Goal: Task Accomplishment & Management: Use online tool/utility

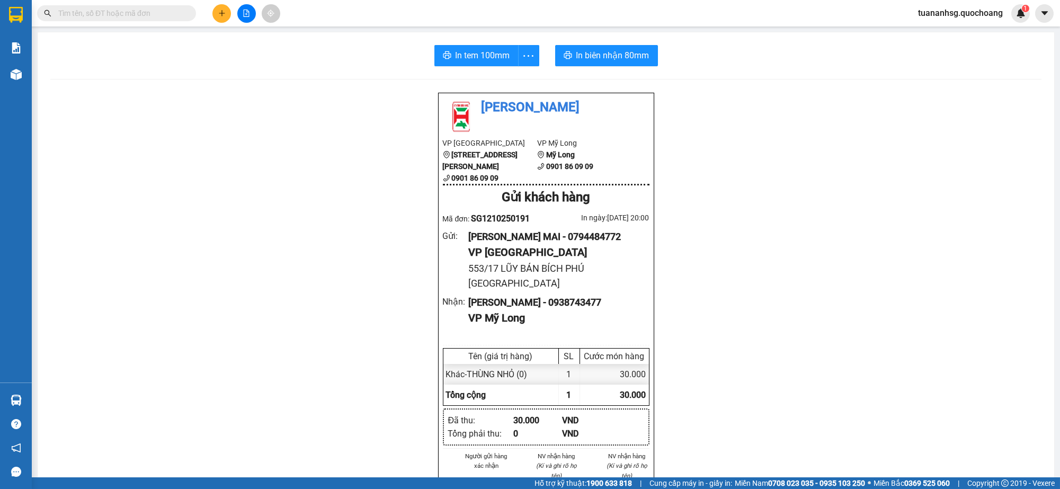
scroll to position [60, 0]
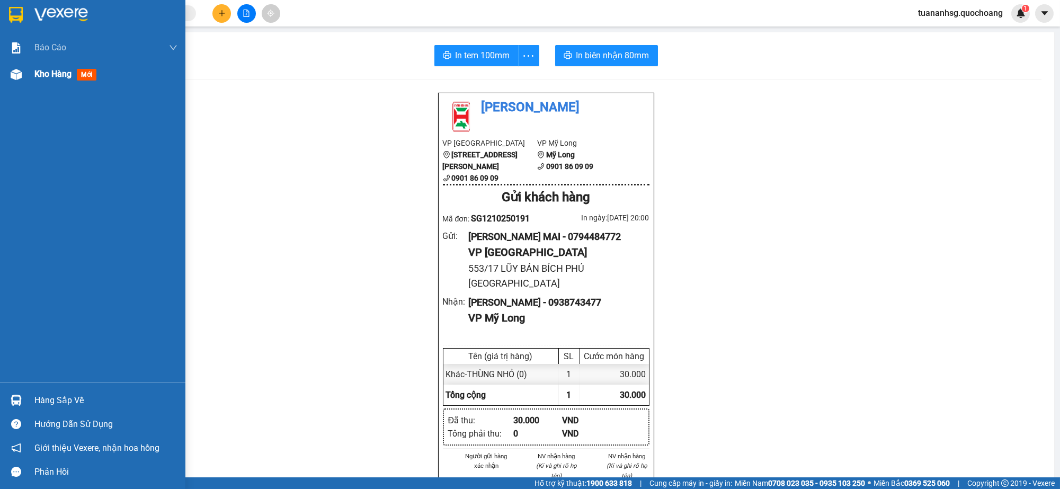
click at [37, 77] on span "Kho hàng" at bounding box center [52, 74] width 37 height 10
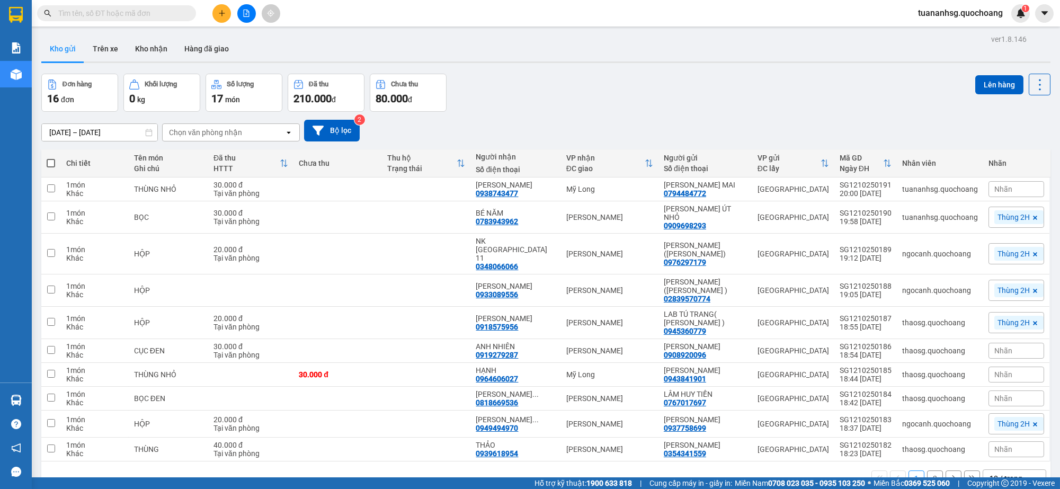
click at [990, 473] on div "10 / trang" at bounding box center [1006, 478] width 33 height 11
click at [987, 432] on span "100 / trang" at bounding box center [1000, 436] width 38 height 11
click at [51, 161] on span at bounding box center [51, 163] width 8 height 8
click at [51, 158] on input "checkbox" at bounding box center [51, 158] width 0 height 0
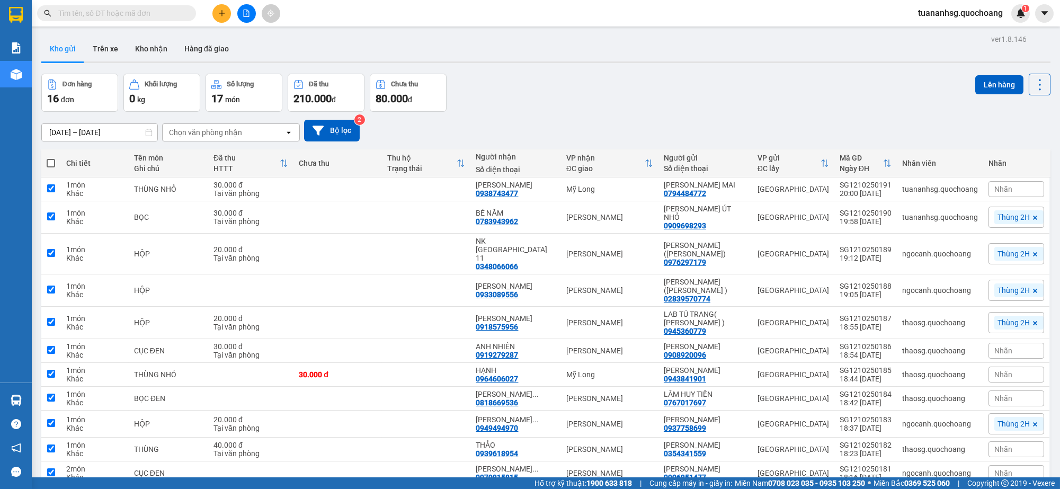
checkbox input "true"
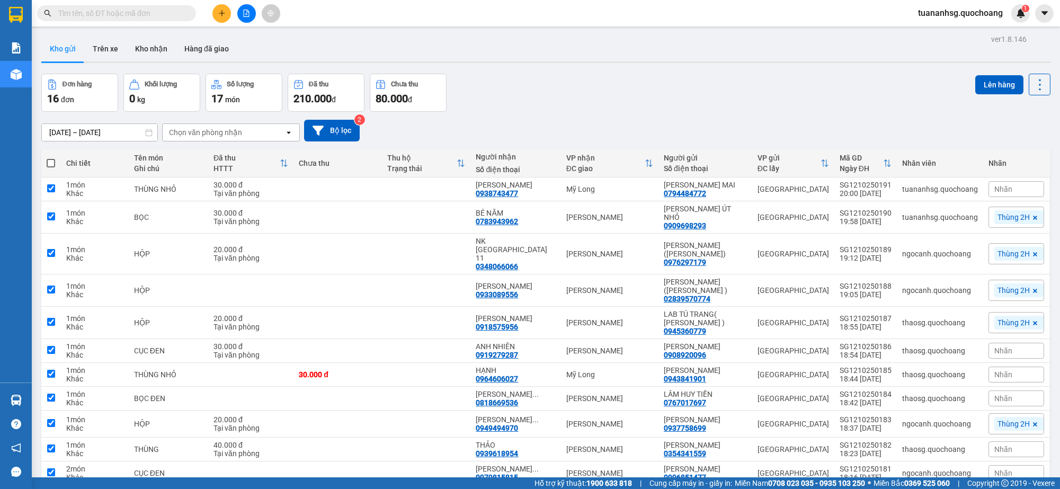
checkbox input "true"
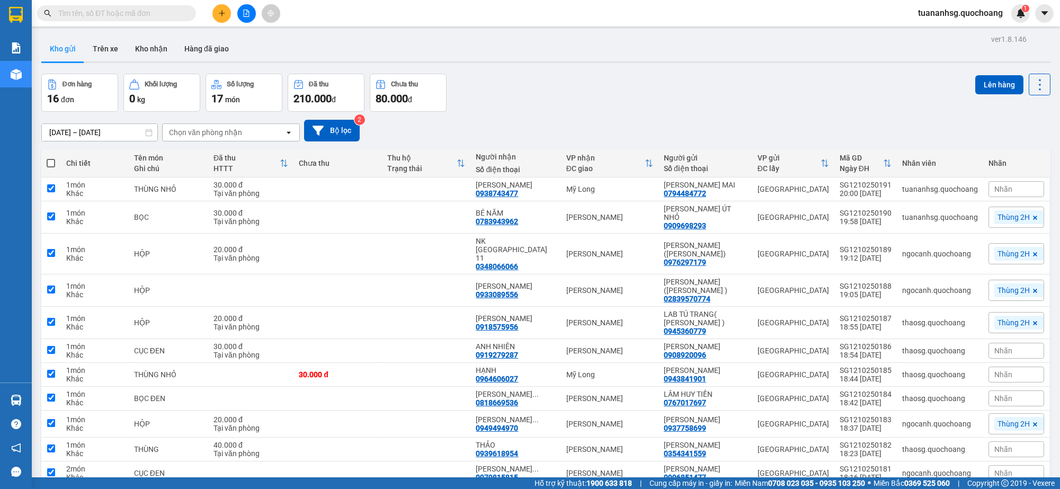
checkbox input "true"
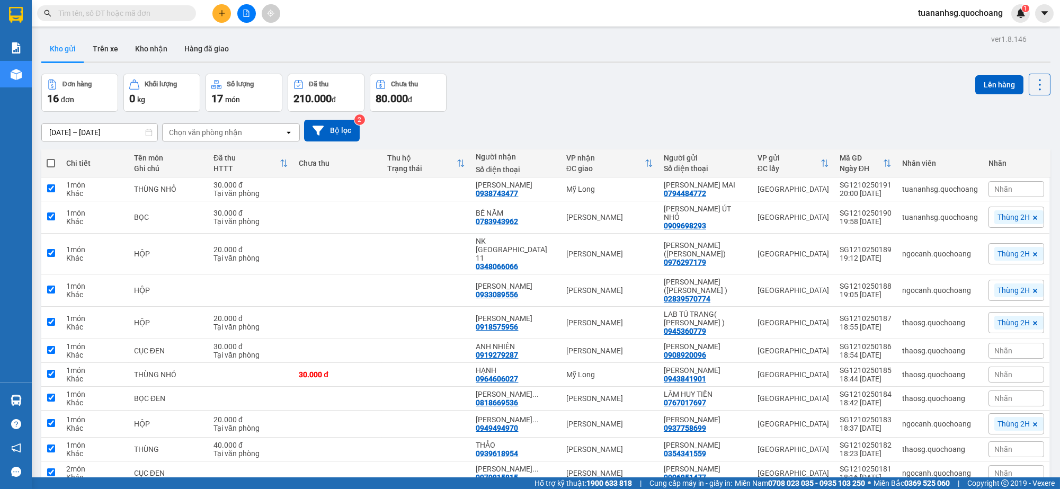
checkbox input "true"
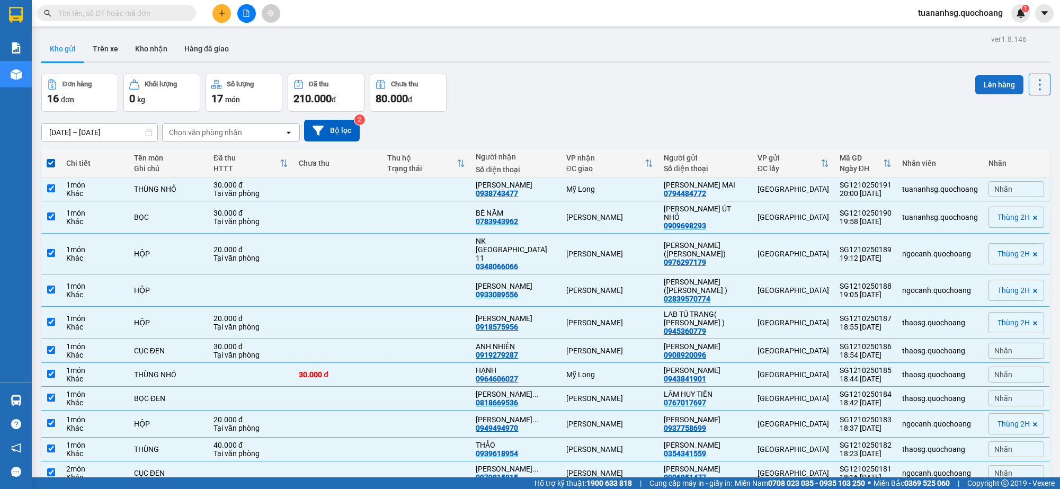
click at [986, 89] on button "Lên hàng" at bounding box center [1000, 84] width 48 height 19
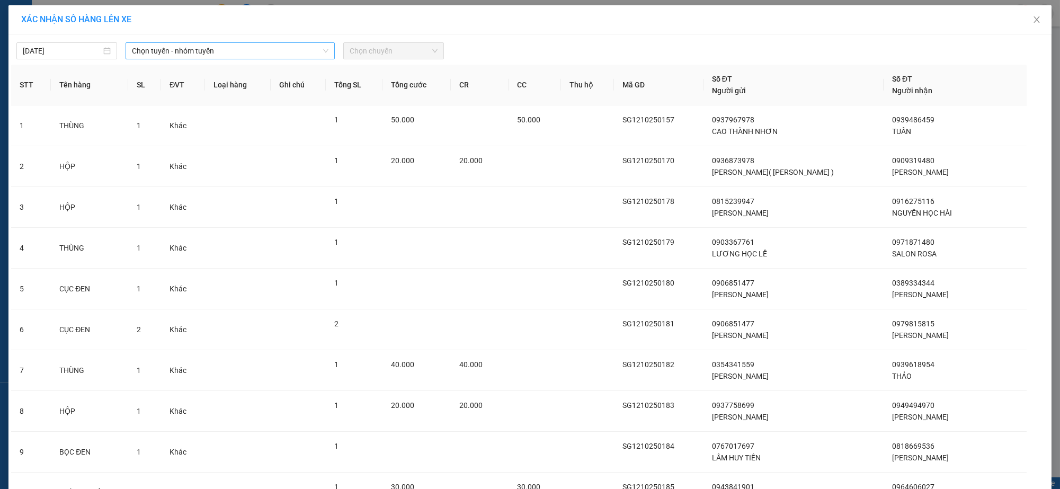
click at [172, 47] on span "Chọn tuyến - nhóm tuyến" at bounding box center [230, 51] width 197 height 16
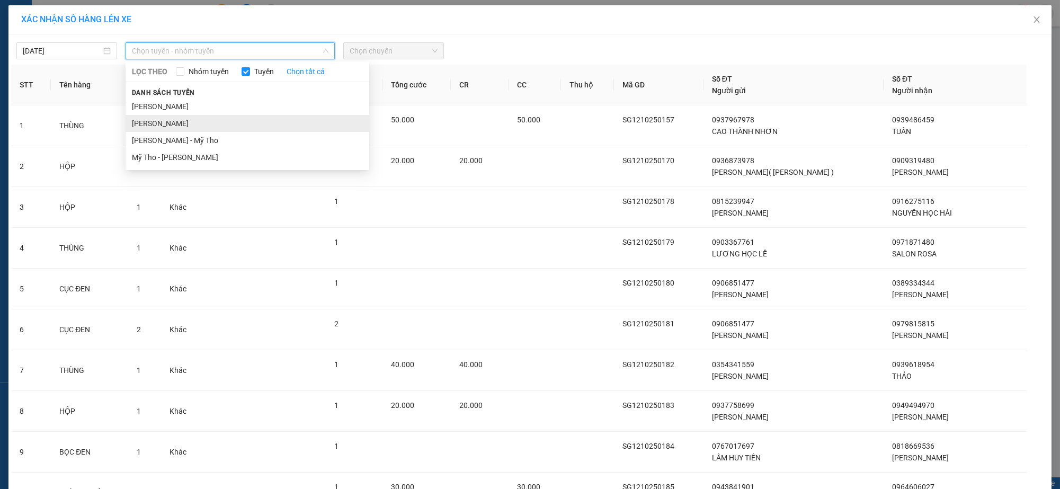
click at [193, 126] on li "Hồ Chí Minh - Cao Lãnh" at bounding box center [248, 123] width 244 height 17
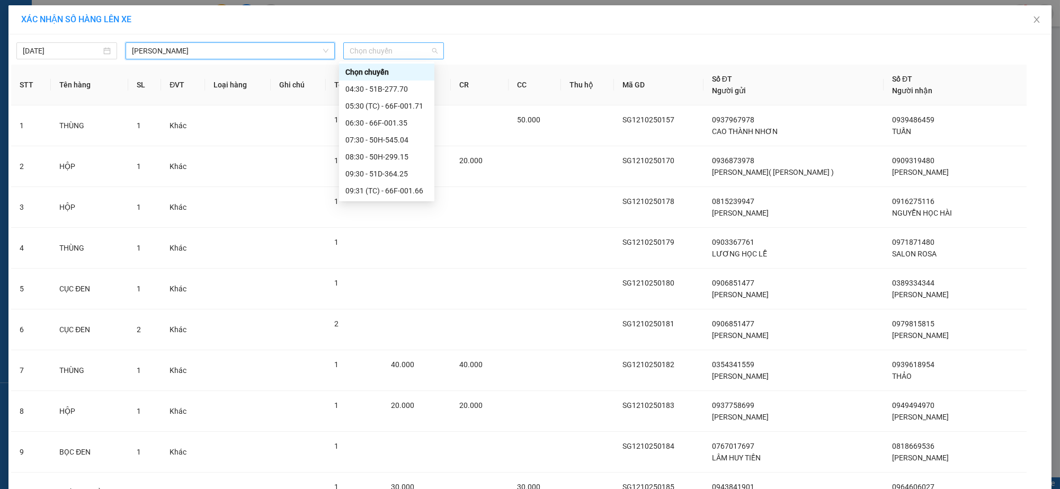
click at [362, 50] on span "Chọn chuyến" at bounding box center [394, 51] width 88 height 16
click at [373, 86] on div "04:30 - 51B-277.70" at bounding box center [387, 89] width 83 height 12
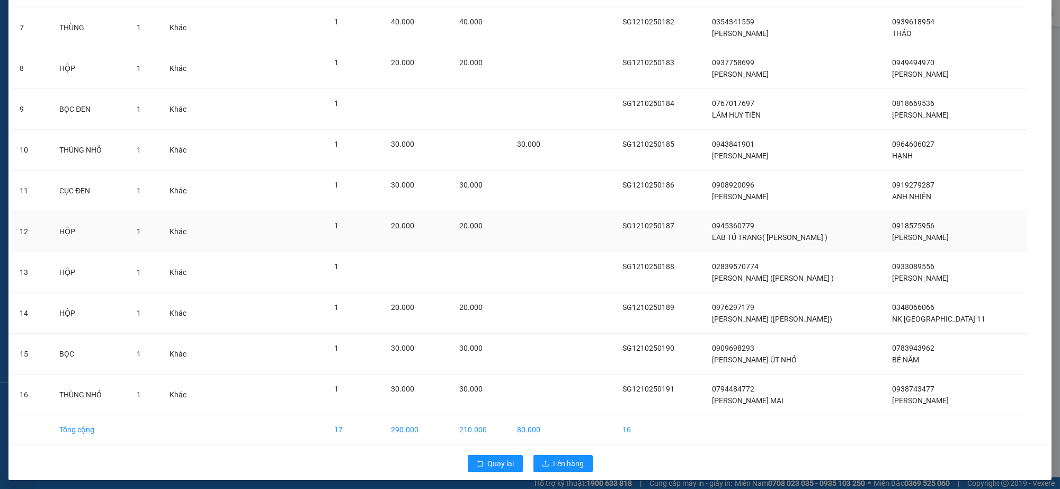
scroll to position [352, 0]
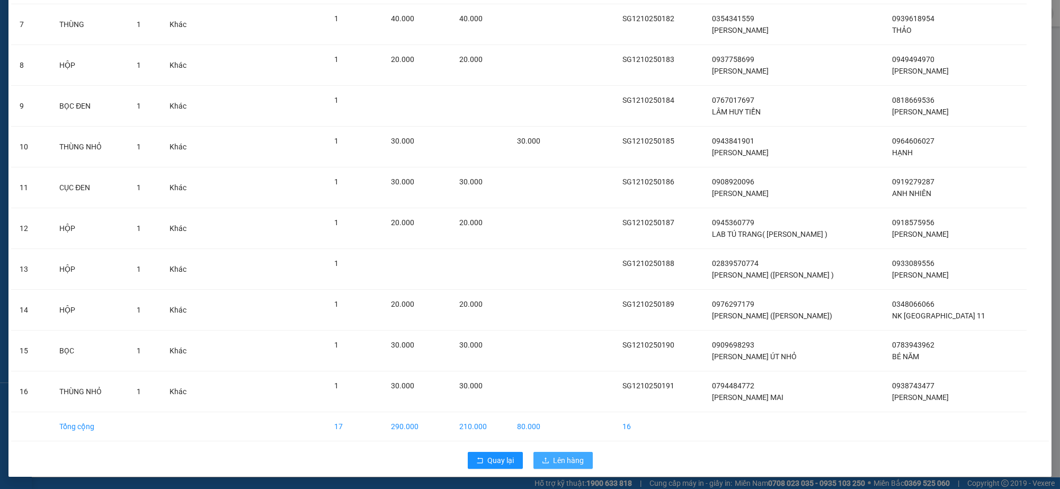
click at [570, 458] on span "Lên hàng" at bounding box center [569, 461] width 31 height 12
